Goal: Transaction & Acquisition: Purchase product/service

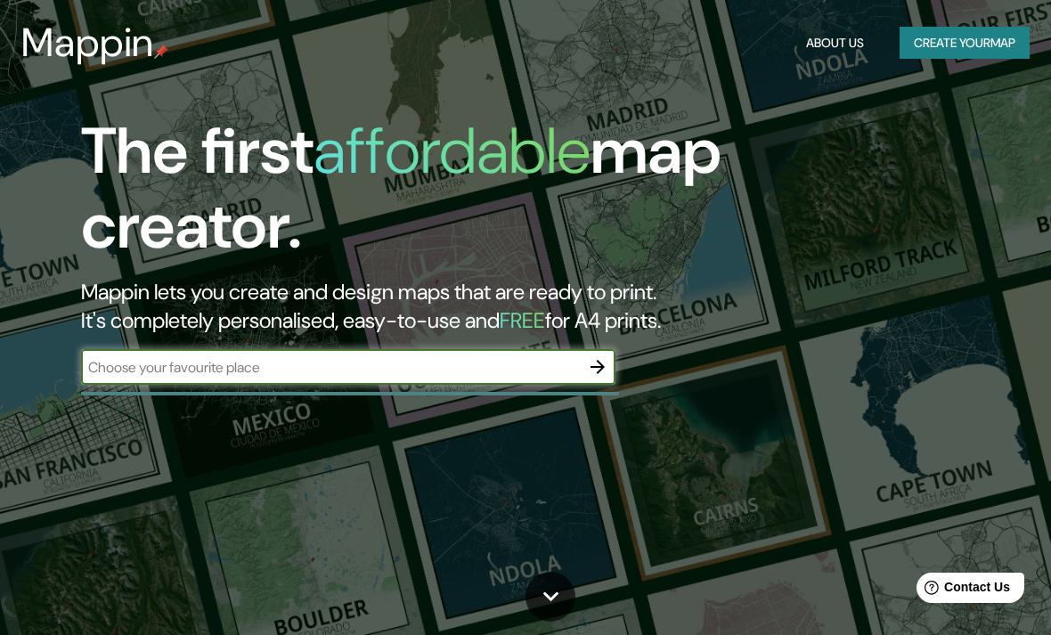
click at [448, 360] on input "text" at bounding box center [330, 367] width 499 height 20
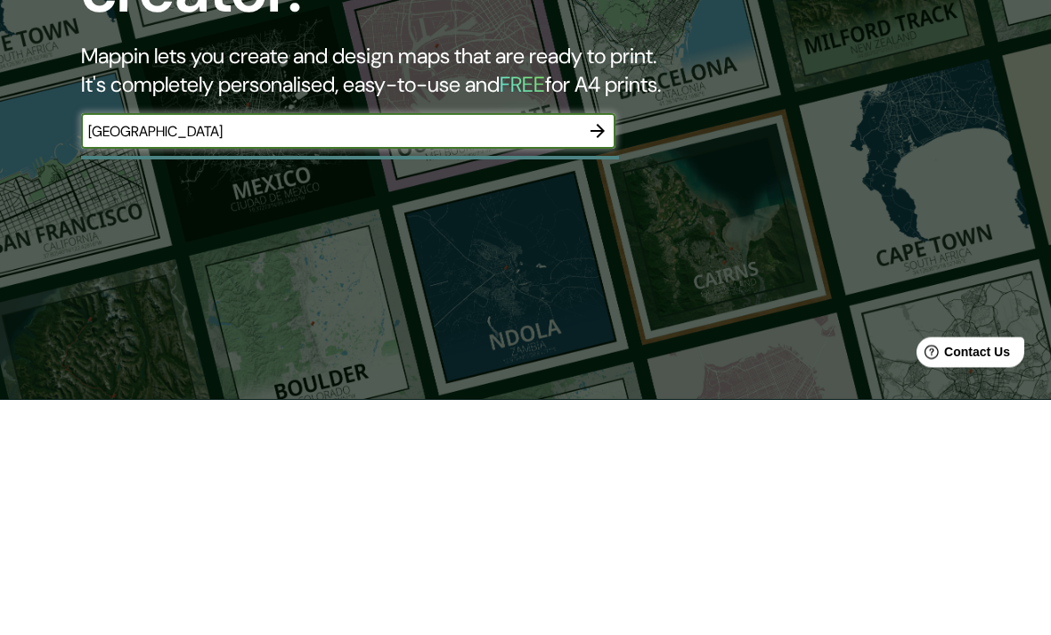
type input "[GEOGRAPHIC_DATA]"
click at [603, 356] on icon "button" at bounding box center [597, 366] width 21 height 21
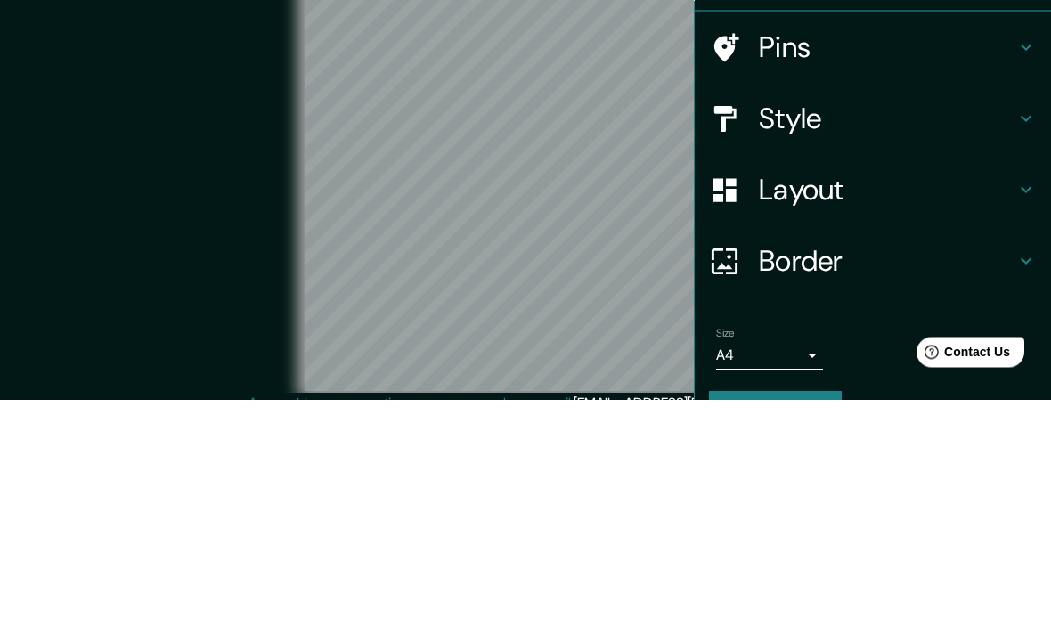
scroll to position [76, 0]
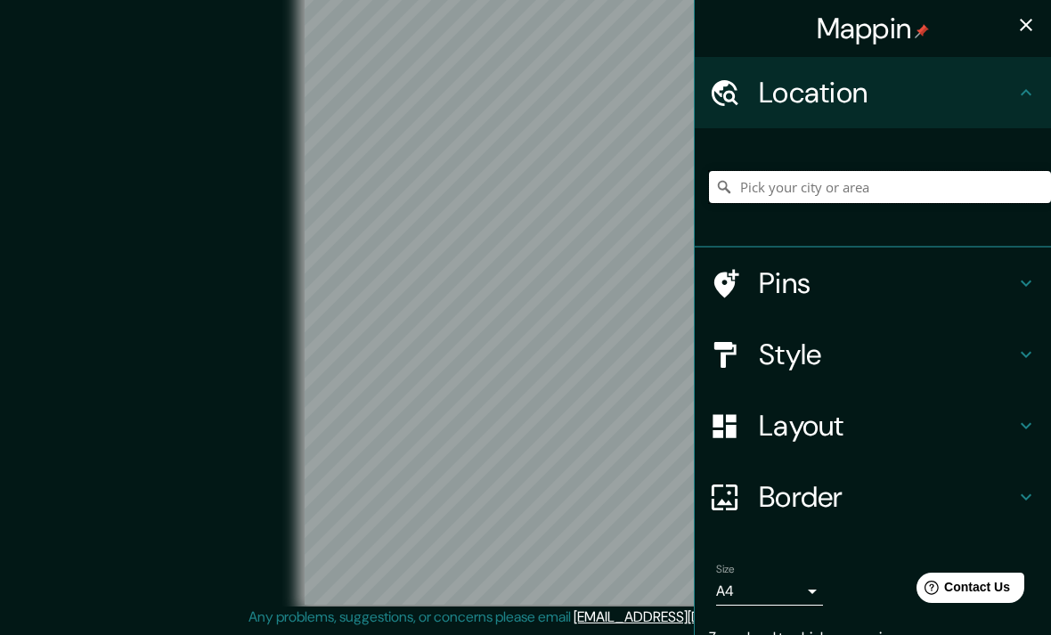
click at [862, 182] on input "Pick your city or area" at bounding box center [880, 187] width 342 height 32
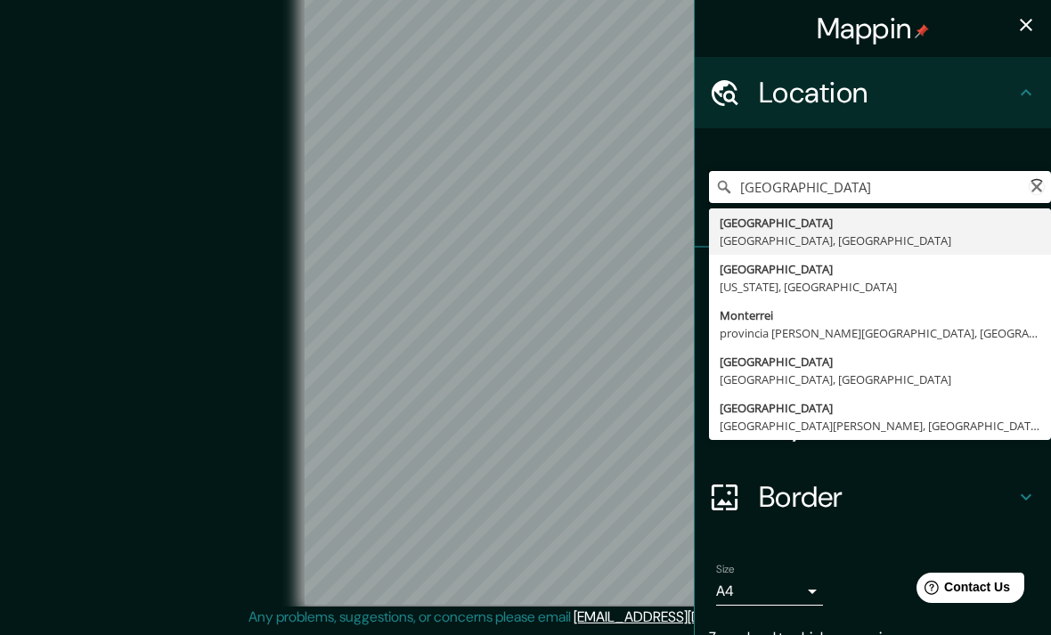
type input "[GEOGRAPHIC_DATA], [GEOGRAPHIC_DATA], [GEOGRAPHIC_DATA]"
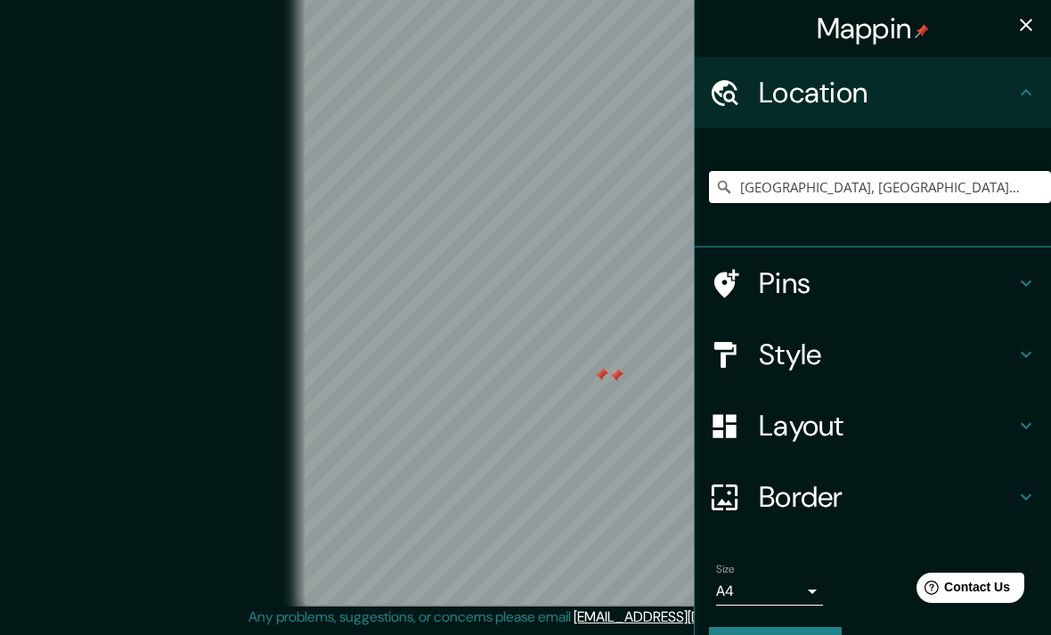
click at [931, 287] on h4 "Pins" at bounding box center [887, 283] width 256 height 36
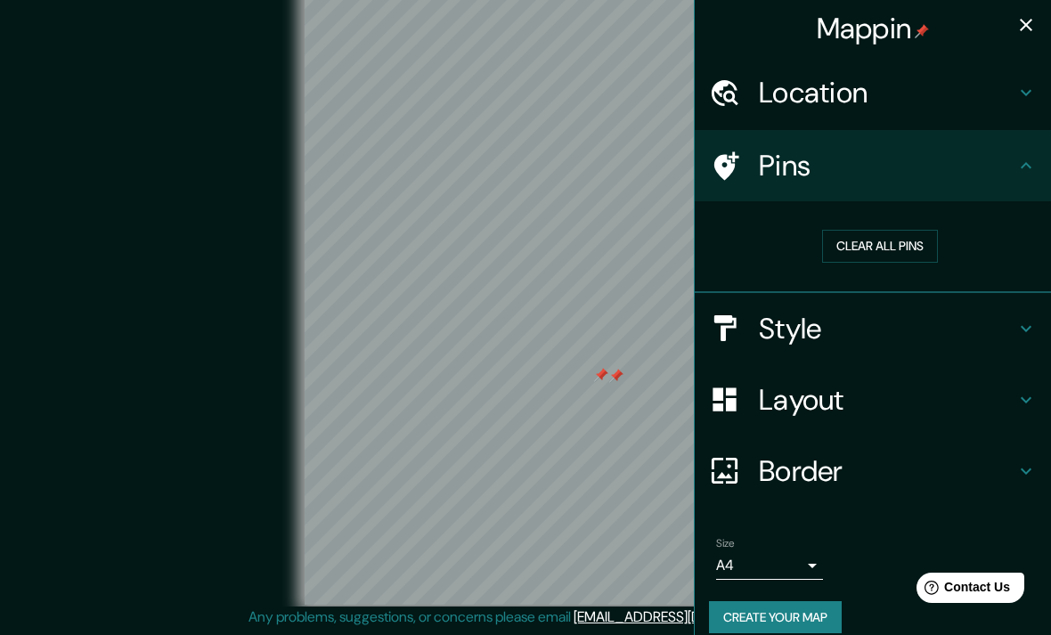
click at [905, 245] on button "Clear all pins" at bounding box center [880, 246] width 116 height 33
click at [992, 191] on div "Pins" at bounding box center [873, 165] width 356 height 71
click at [999, 337] on h4 "Style" at bounding box center [887, 329] width 256 height 36
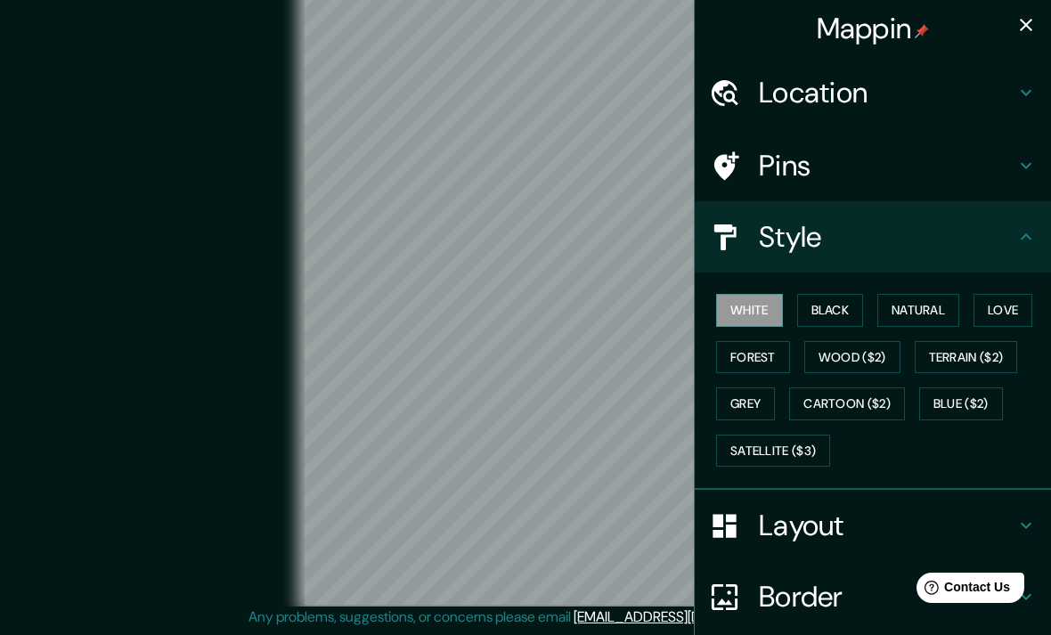
click at [833, 317] on button "Black" at bounding box center [830, 310] width 67 height 33
click at [827, 509] on h4 "Layout" at bounding box center [887, 526] width 256 height 36
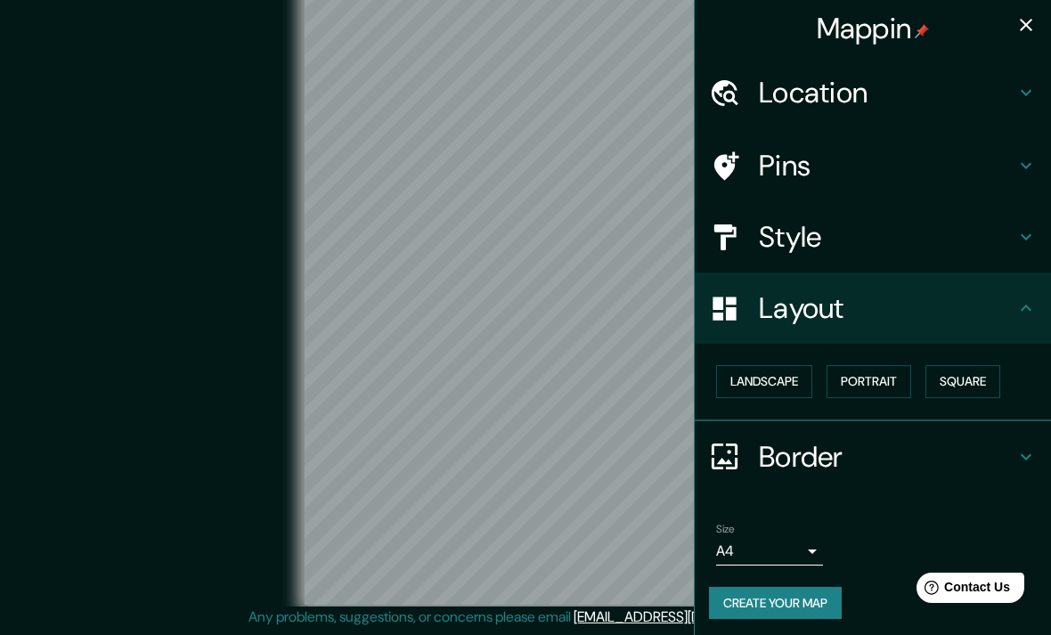
click at [808, 553] on body "Mappin Location [GEOGRAPHIC_DATA], [GEOGRAPHIC_DATA], [GEOGRAPHIC_DATA] [GEOGRA…" at bounding box center [525, 295] width 1051 height 635
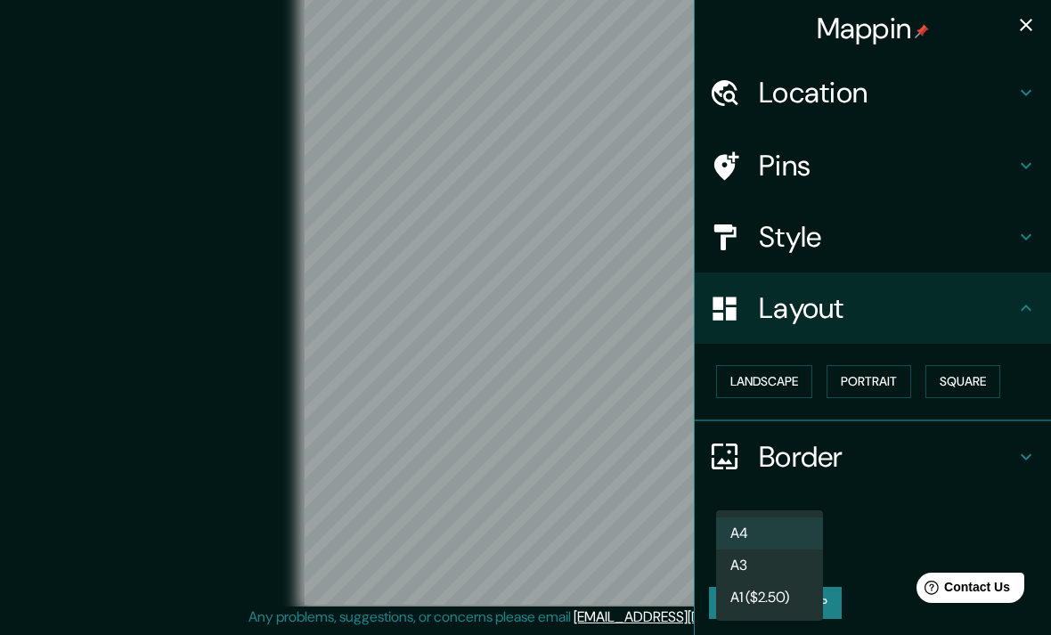
click at [784, 555] on li "A3" at bounding box center [769, 565] width 107 height 32
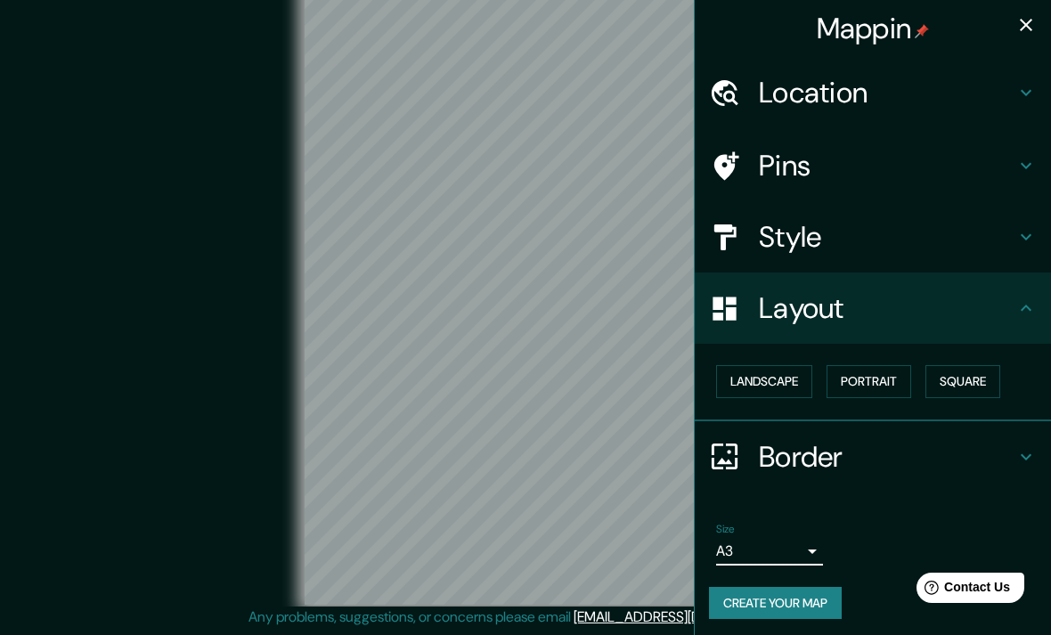
click at [785, 546] on body "Mappin Location [GEOGRAPHIC_DATA], [GEOGRAPHIC_DATA], [GEOGRAPHIC_DATA] [GEOGRA…" at bounding box center [525, 295] width 1051 height 635
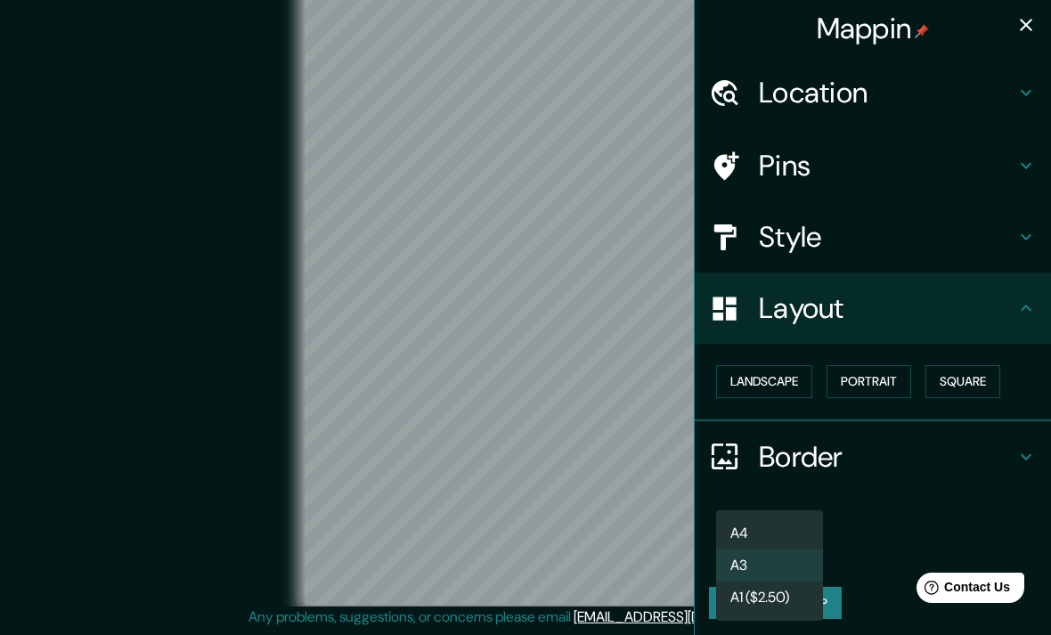
click at [856, 543] on div at bounding box center [525, 317] width 1051 height 635
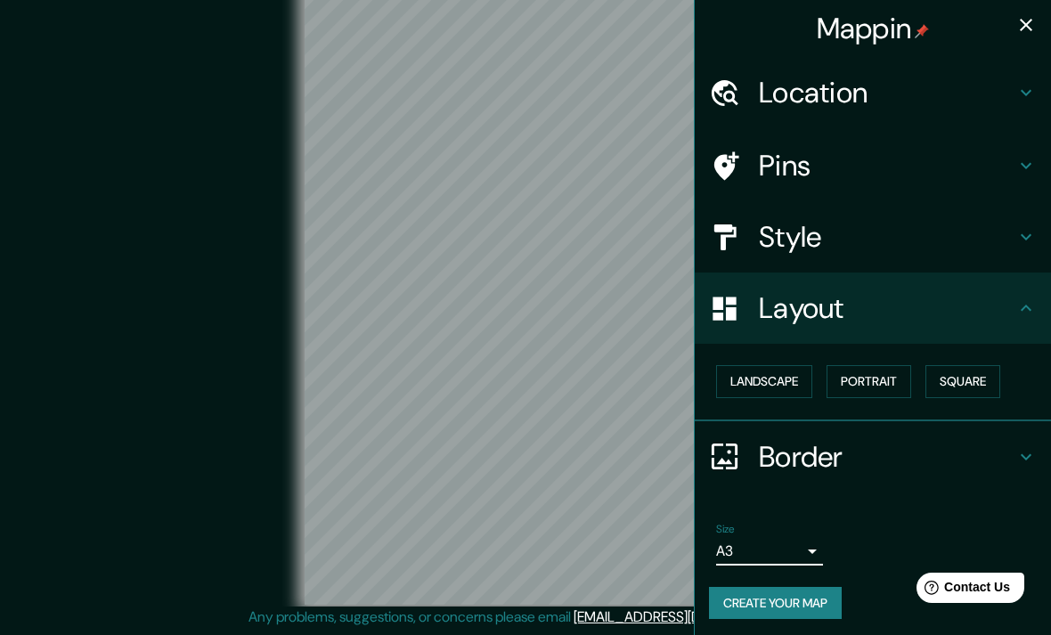
click at [787, 544] on body "Mappin Location [GEOGRAPHIC_DATA], [GEOGRAPHIC_DATA], [GEOGRAPHIC_DATA] [GEOGRA…" at bounding box center [525, 295] width 1051 height 635
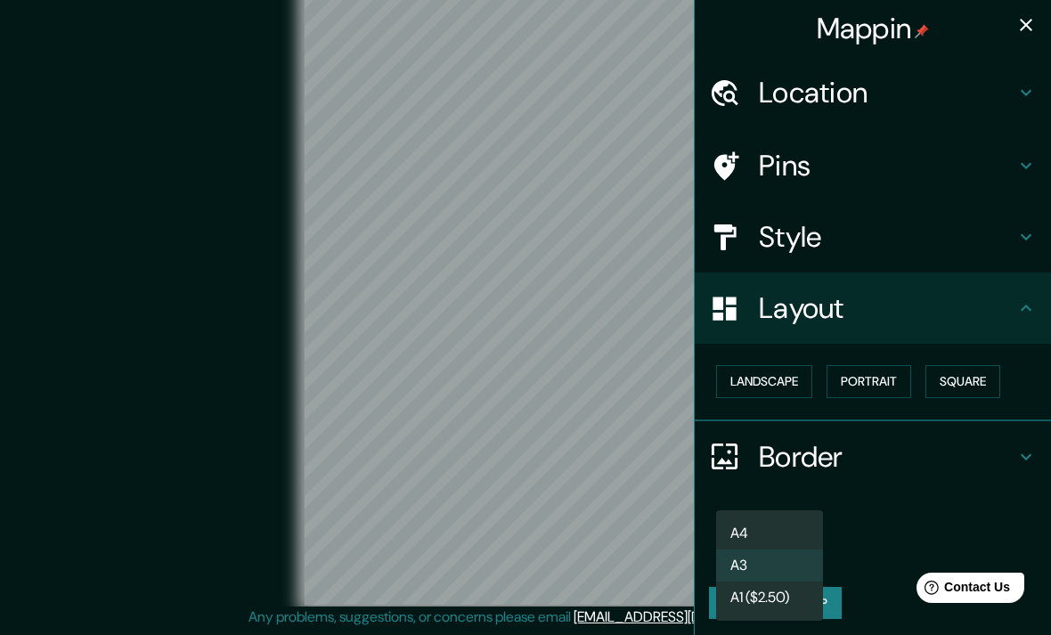
click at [851, 541] on div at bounding box center [525, 317] width 1051 height 635
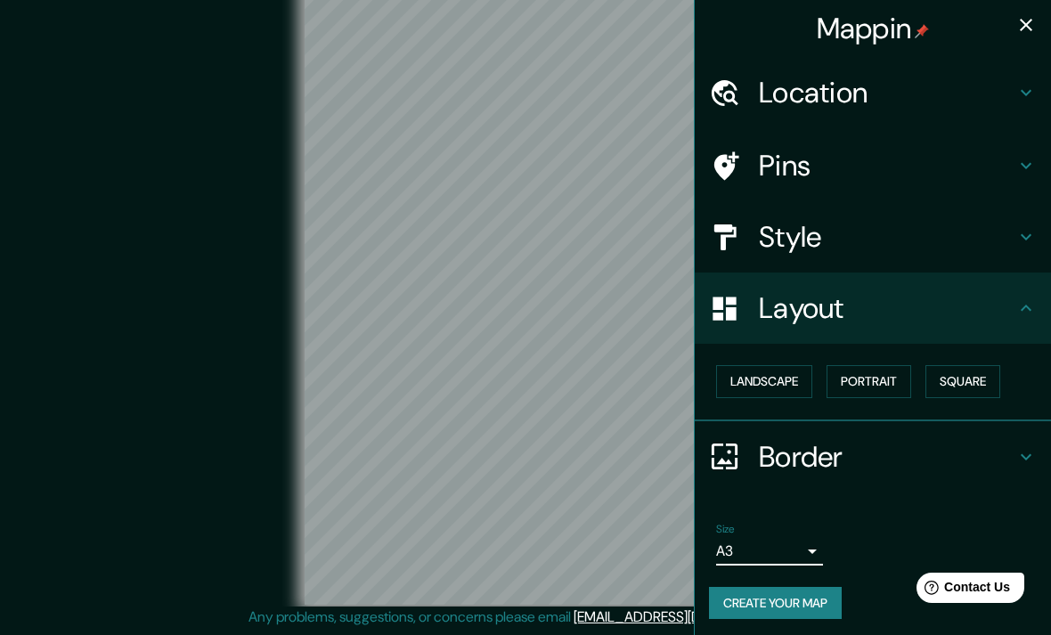
click at [782, 553] on body "Mappin Location [GEOGRAPHIC_DATA], [GEOGRAPHIC_DATA], [GEOGRAPHIC_DATA] [GEOGRA…" at bounding box center [525, 295] width 1051 height 635
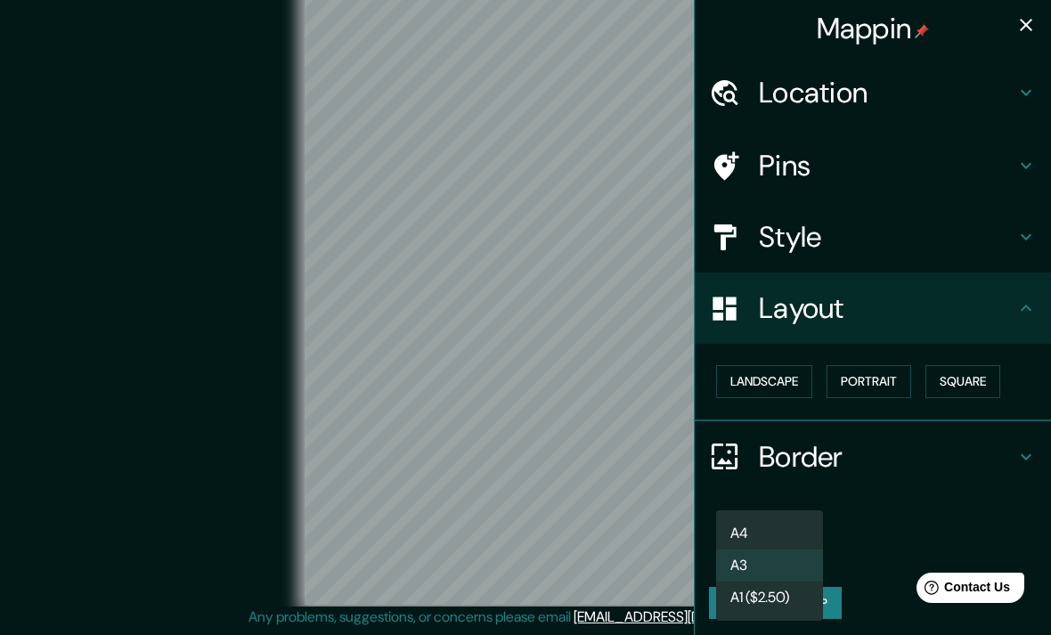
click at [786, 532] on li "A4" at bounding box center [769, 533] width 107 height 32
type input "single"
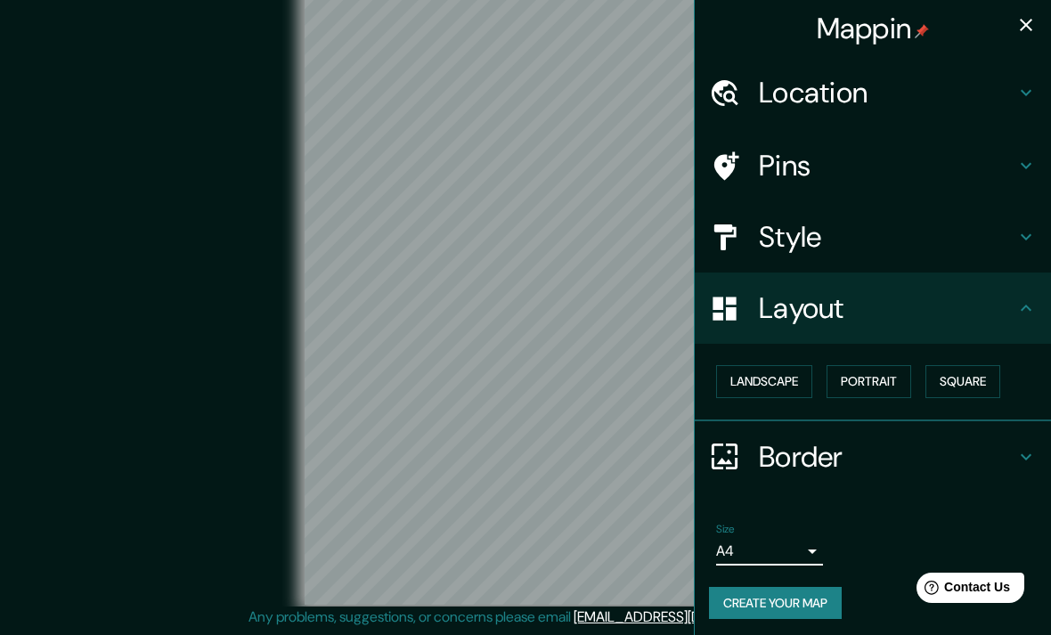
click at [1018, 309] on icon at bounding box center [1025, 307] width 21 height 21
click at [980, 465] on h4 "Border" at bounding box center [887, 457] width 256 height 36
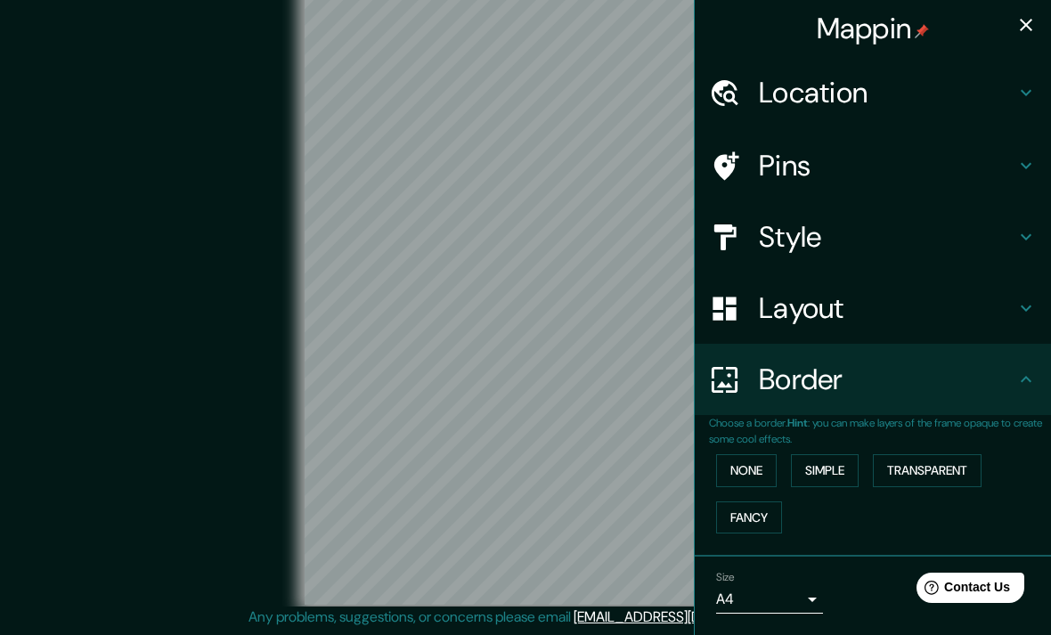
click at [842, 468] on button "Simple" at bounding box center [825, 470] width 68 height 33
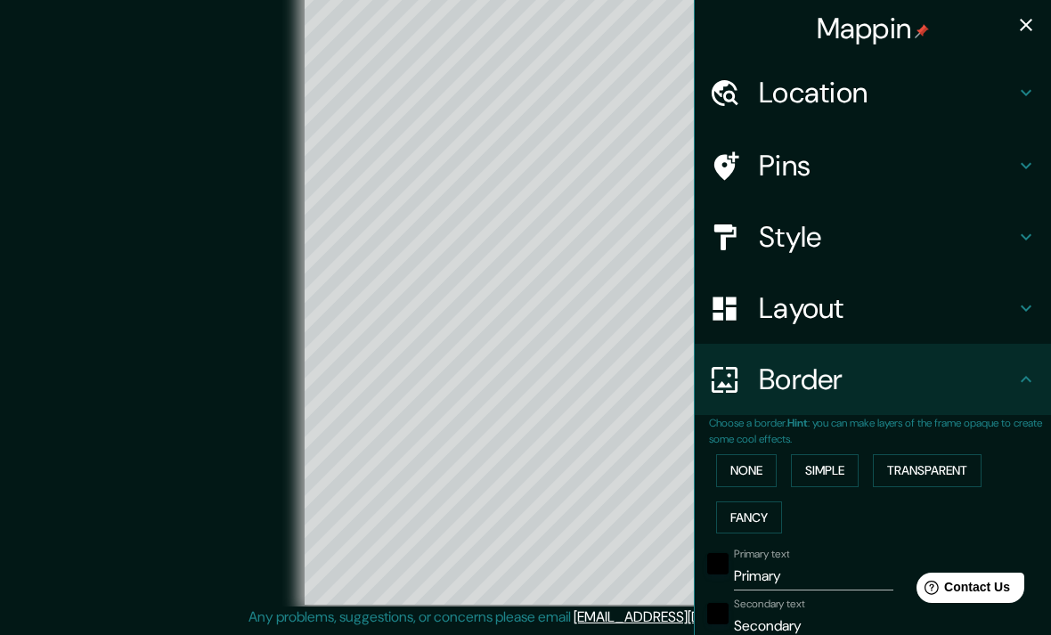
click at [850, 477] on button "Simple" at bounding box center [825, 470] width 68 height 33
type input "198"
type input "40"
click at [947, 471] on button "Transparent" at bounding box center [927, 470] width 109 height 33
click at [766, 473] on button "None" at bounding box center [746, 470] width 61 height 33
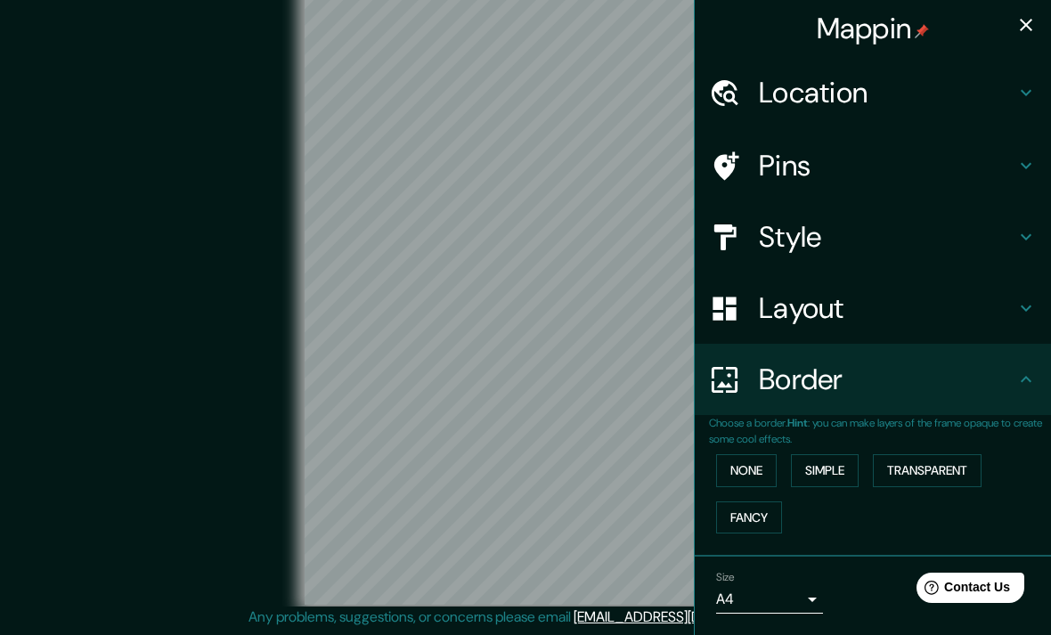
click at [1020, 377] on icon at bounding box center [1025, 379] width 21 height 21
click at [1021, 382] on icon at bounding box center [1025, 379] width 21 height 21
click at [1028, 389] on div "Border" at bounding box center [873, 379] width 356 height 71
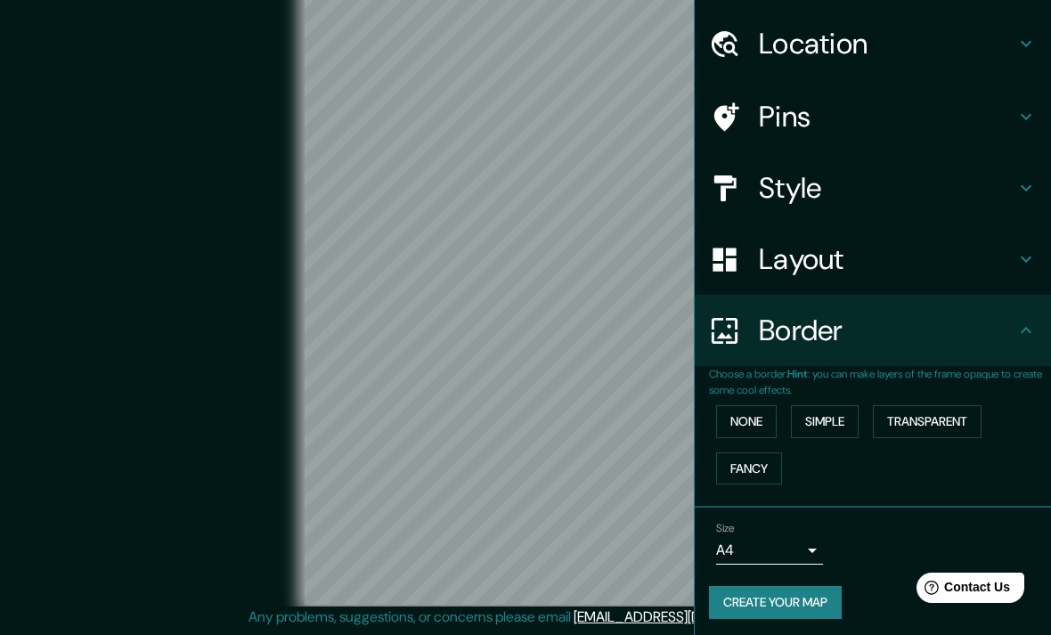
scroll to position [48, 0]
click at [1011, 254] on h4 "Layout" at bounding box center [887, 260] width 256 height 36
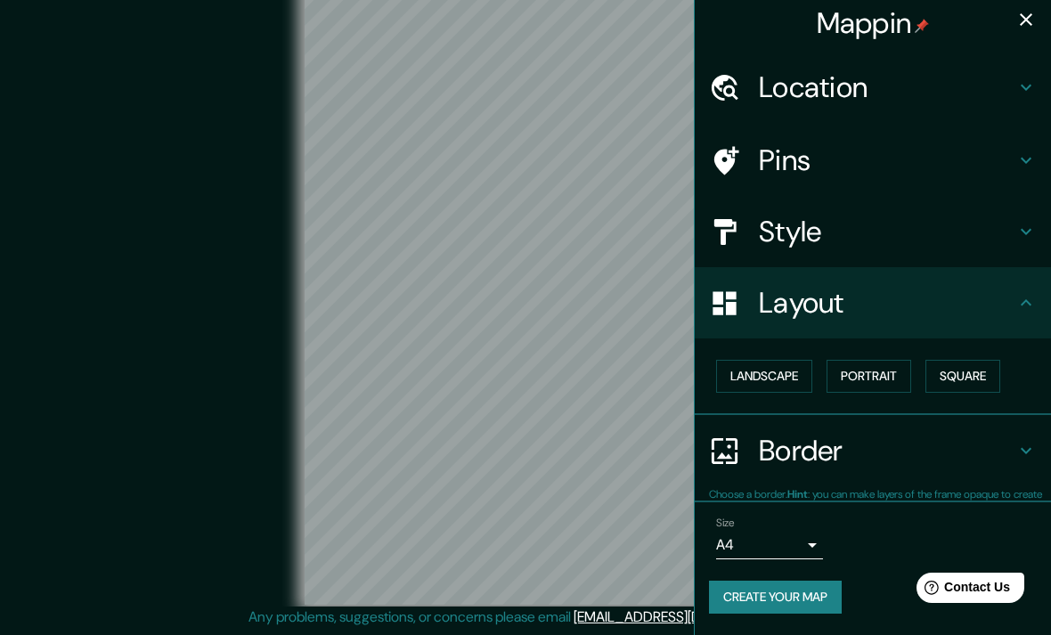
scroll to position [0, 0]
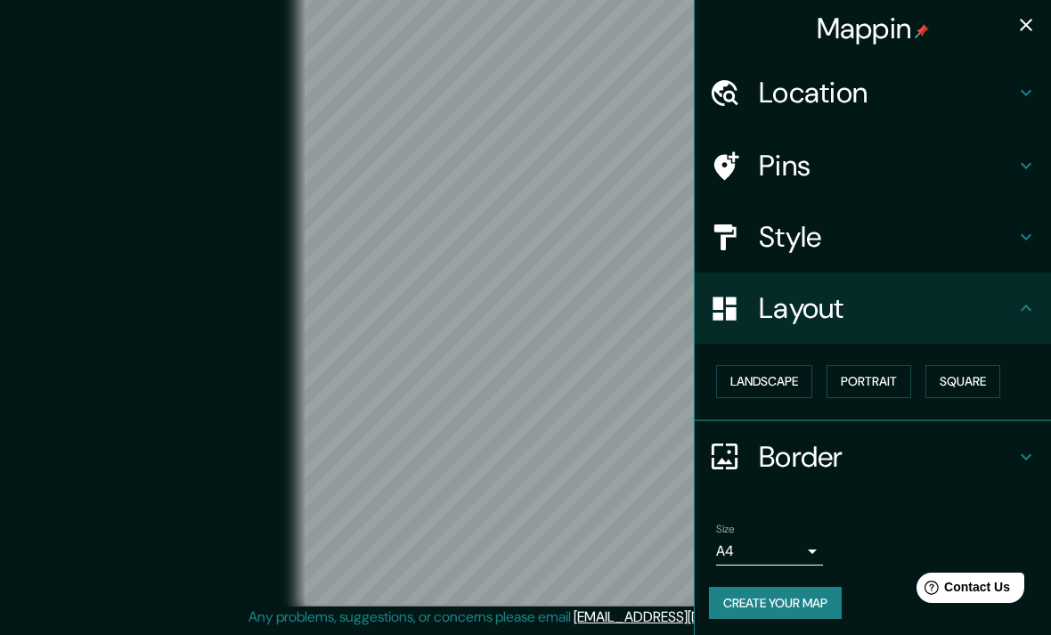
click at [965, 381] on button "Square" at bounding box center [962, 381] width 75 height 33
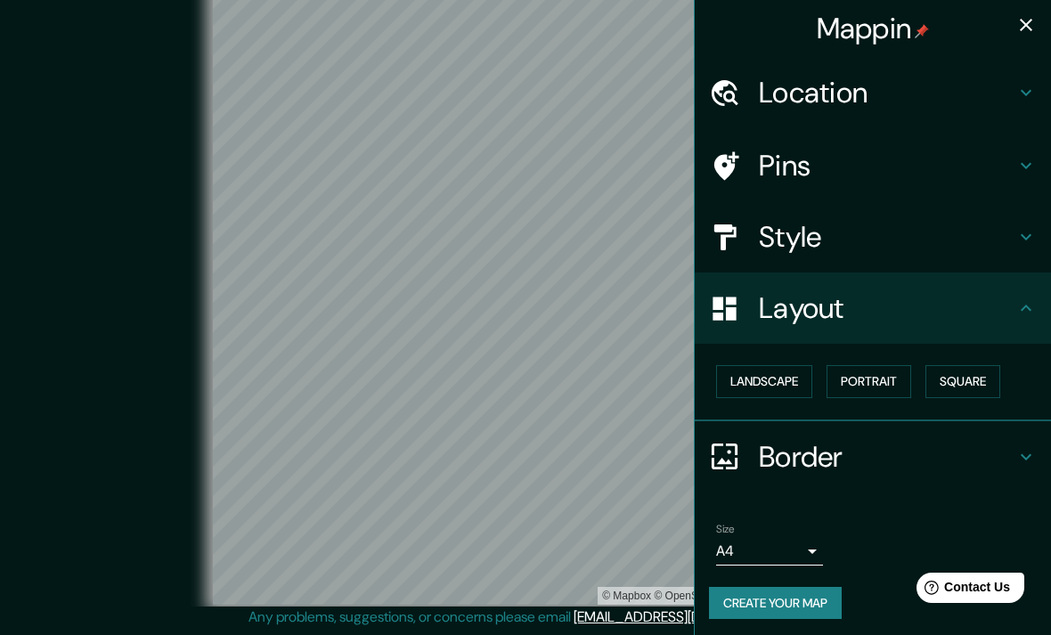
click at [763, 378] on button "Landscape" at bounding box center [764, 381] width 96 height 33
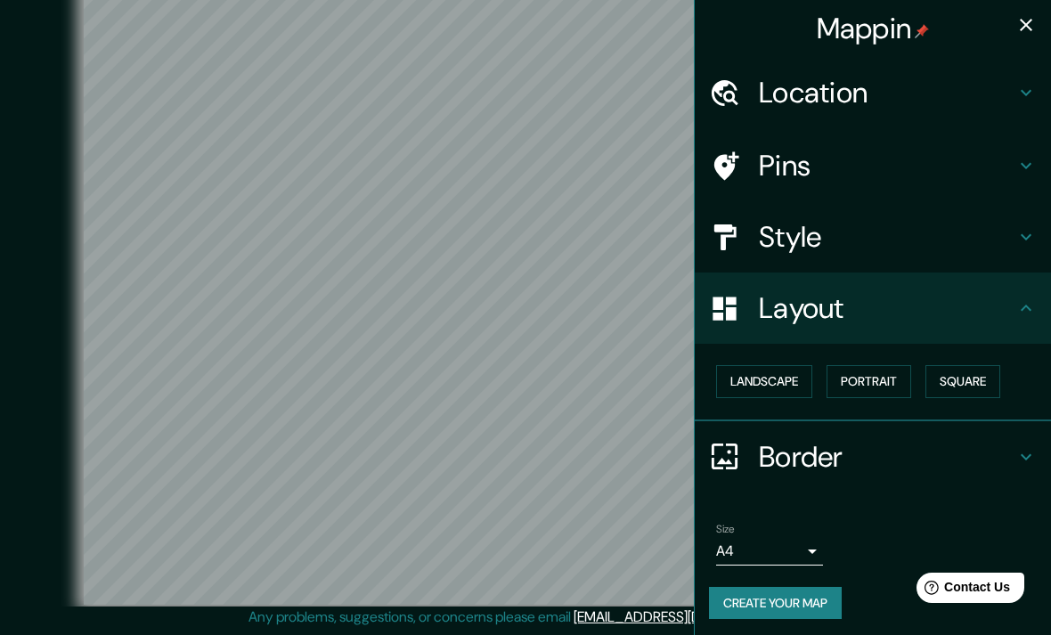
click at [877, 378] on button "Portrait" at bounding box center [868, 381] width 85 height 33
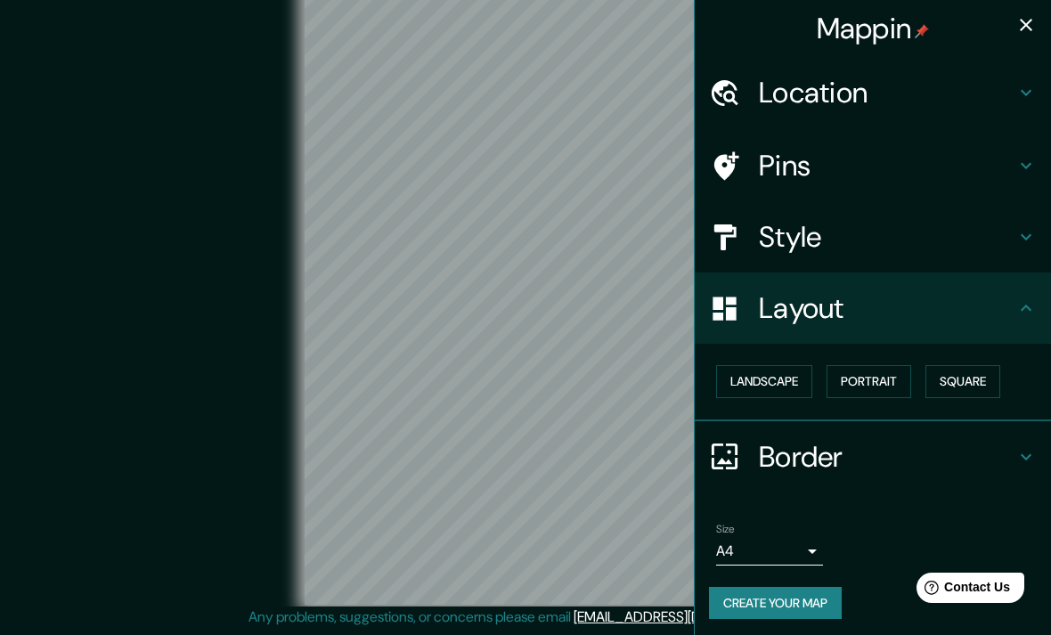
click at [803, 393] on button "Landscape" at bounding box center [764, 381] width 96 height 33
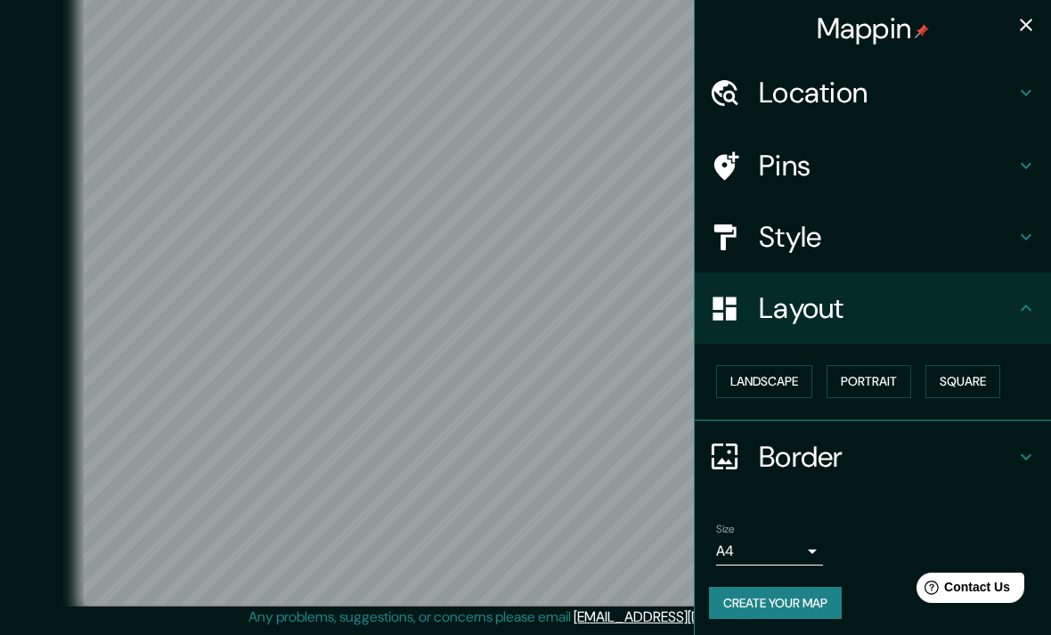
click at [982, 368] on button "Square" at bounding box center [962, 381] width 75 height 33
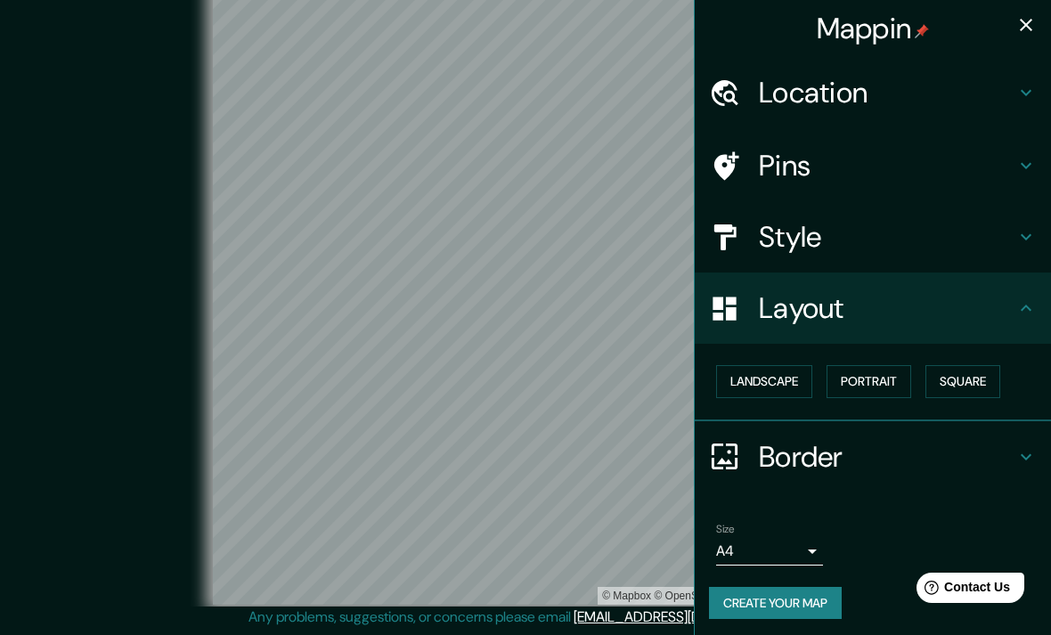
click at [789, 365] on button "Landscape" at bounding box center [764, 381] width 96 height 33
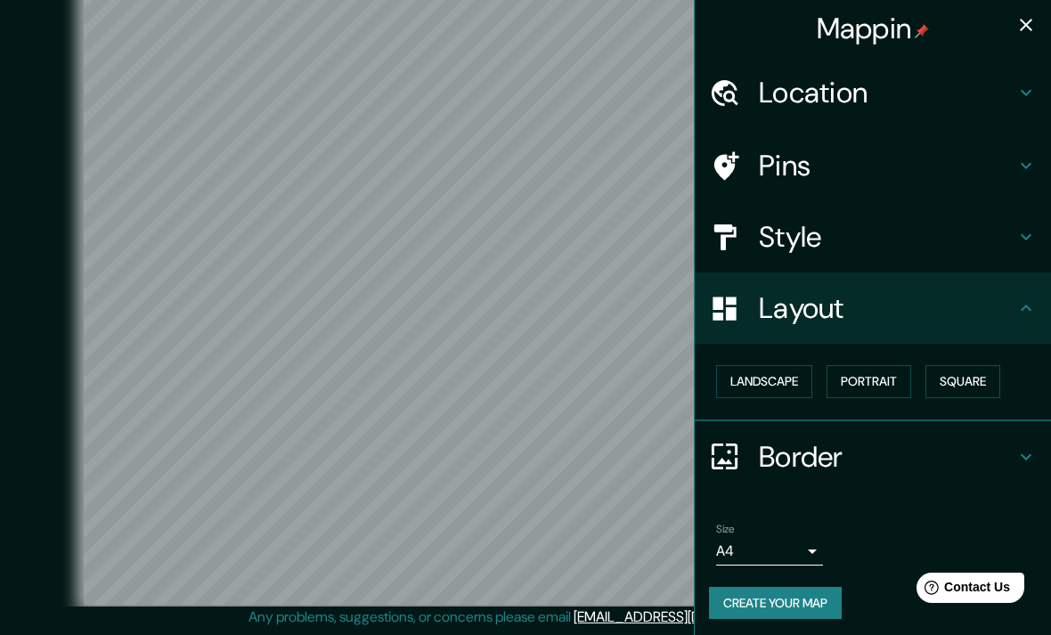
click at [1007, 225] on h4 "Style" at bounding box center [887, 237] width 256 height 36
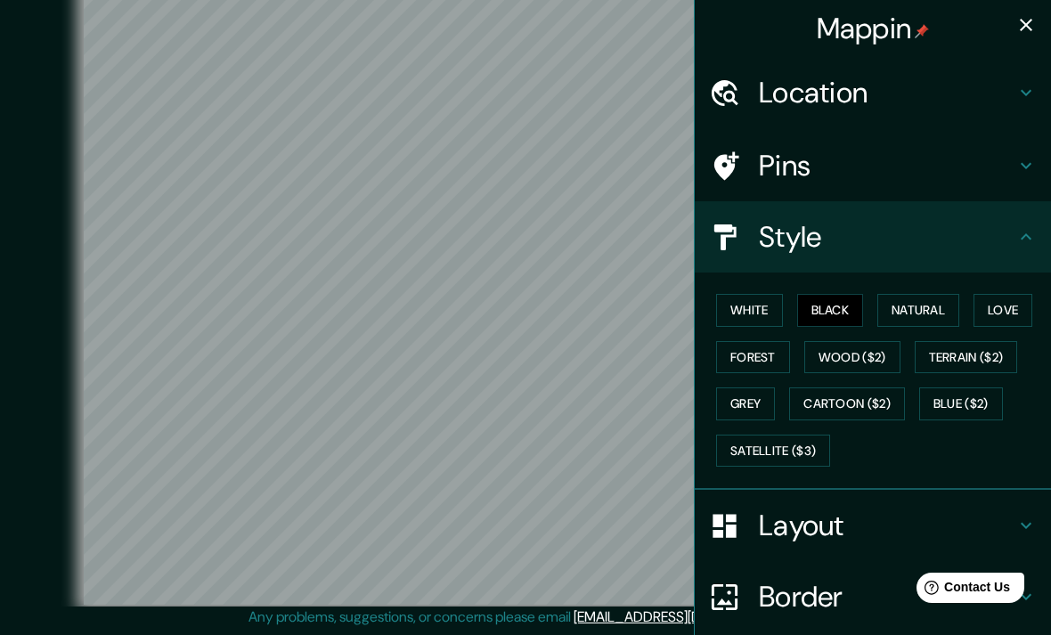
click at [927, 294] on button "Natural" at bounding box center [918, 310] width 82 height 33
click at [773, 352] on button "Forest" at bounding box center [753, 357] width 74 height 33
click at [1000, 320] on button "Love" at bounding box center [1002, 310] width 59 height 33
click at [766, 405] on button "Grey" at bounding box center [745, 403] width 59 height 33
click at [755, 369] on button "Forest" at bounding box center [753, 357] width 74 height 33
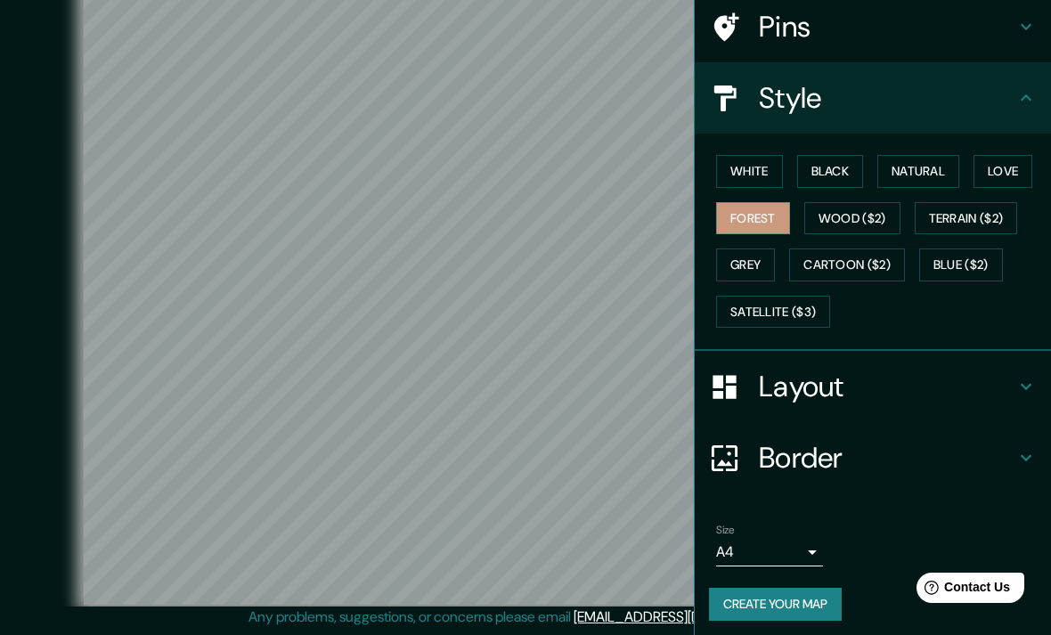
scroll to position [139, 0]
click at [774, 167] on button "White" at bounding box center [749, 171] width 67 height 33
click at [767, 220] on button "Forest" at bounding box center [753, 218] width 74 height 33
click at [847, 166] on button "Black" at bounding box center [830, 171] width 67 height 33
click at [912, 178] on button "Natural" at bounding box center [918, 171] width 82 height 33
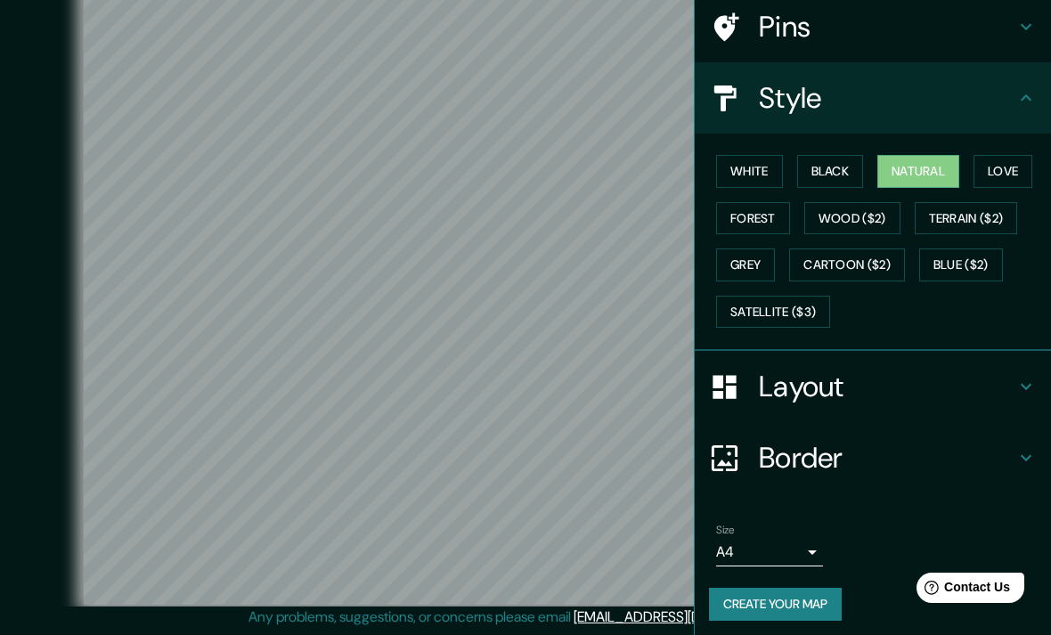
click at [1005, 177] on button "Love" at bounding box center [1002, 171] width 59 height 33
click at [769, 164] on button "White" at bounding box center [749, 171] width 67 height 33
click at [864, 162] on button "Black" at bounding box center [830, 171] width 67 height 33
click at [777, 228] on button "Forest" at bounding box center [753, 218] width 74 height 33
click at [762, 265] on button "Grey" at bounding box center [745, 264] width 59 height 33
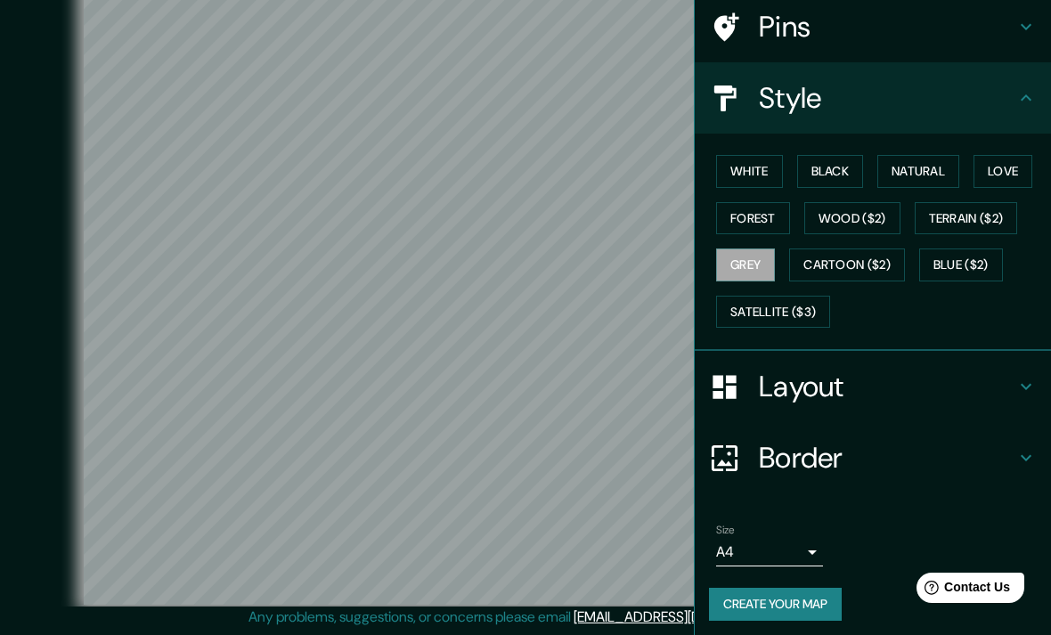
click at [817, 599] on button "Create your map" at bounding box center [775, 604] width 133 height 33
click at [791, 607] on button "Create your map" at bounding box center [775, 604] width 133 height 33
click at [809, 598] on button "Create your map" at bounding box center [775, 604] width 133 height 33
click at [808, 611] on div "Create your map" at bounding box center [873, 604] width 328 height 33
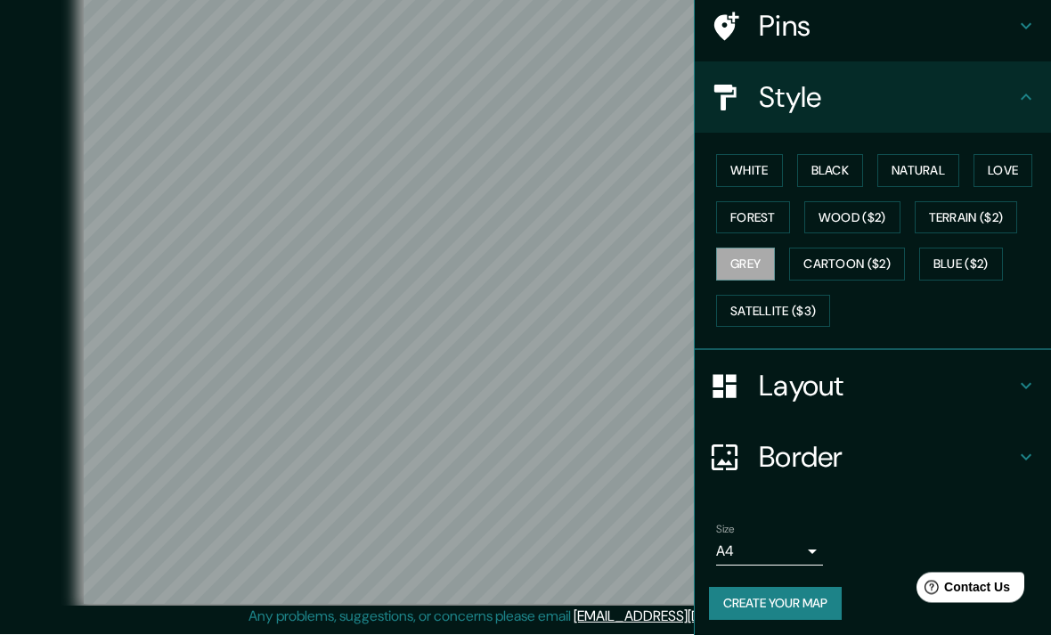
scroll to position [76, 0]
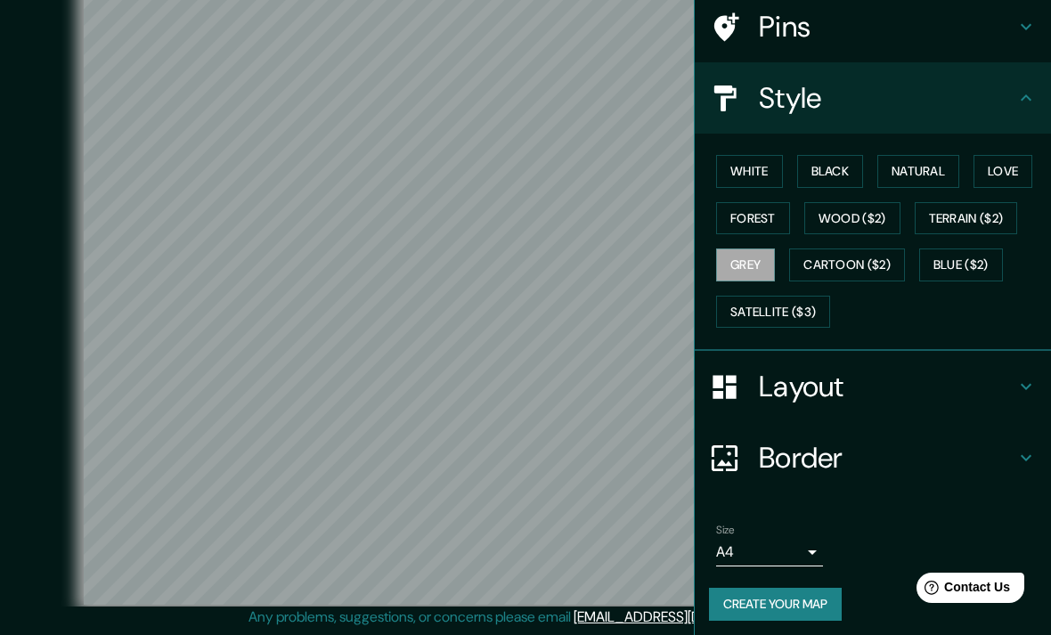
click at [1036, 108] on div "Style" at bounding box center [873, 97] width 356 height 71
click at [1038, 108] on div "Style" at bounding box center [873, 97] width 356 height 71
click at [1037, 37] on div "Pins" at bounding box center [873, 26] width 356 height 71
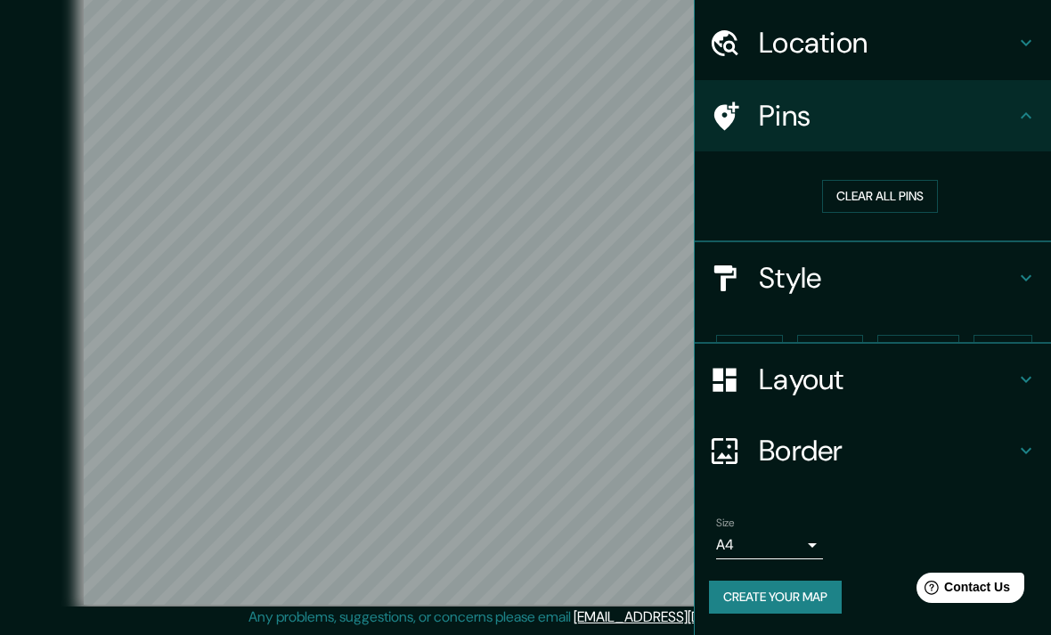
scroll to position [14, 0]
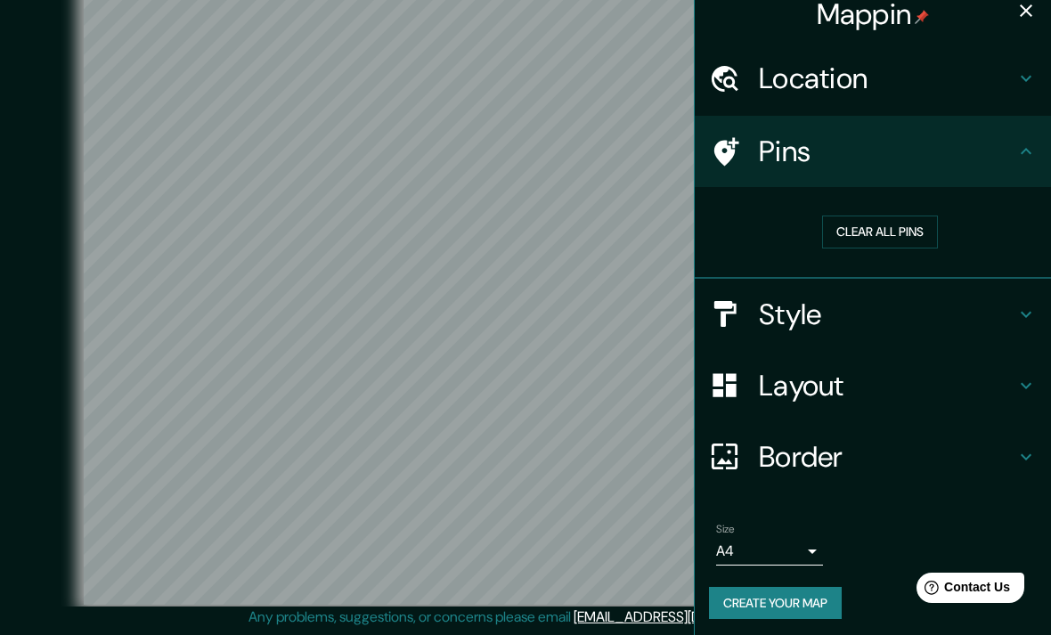
click at [1032, 23] on button "button" at bounding box center [1026, 11] width 36 height 36
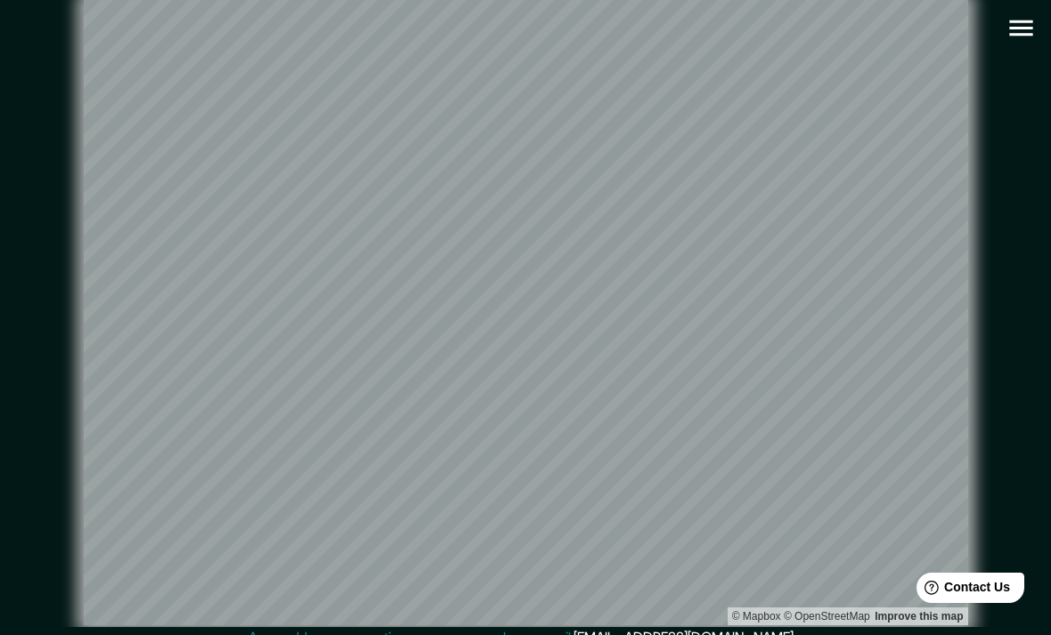
scroll to position [1, 0]
